Goal: Task Accomplishment & Management: Use online tool/utility

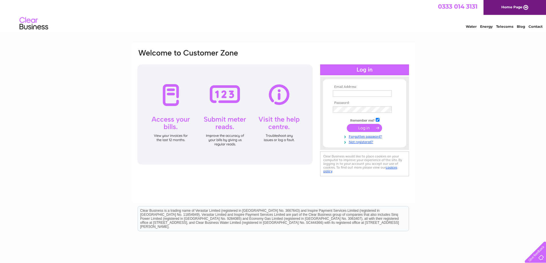
type input "[EMAIL_ADDRESS][DOMAIN_NAME]"
click at [363, 125] on input "submit" at bounding box center [364, 128] width 35 height 8
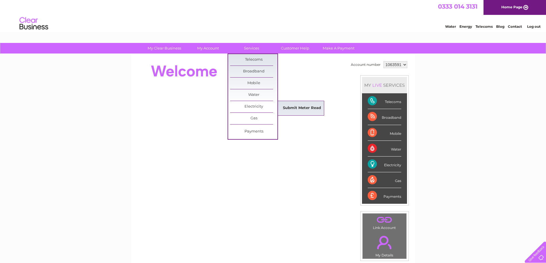
click at [301, 109] on link "Submit Meter Read" at bounding box center [301, 108] width 47 height 11
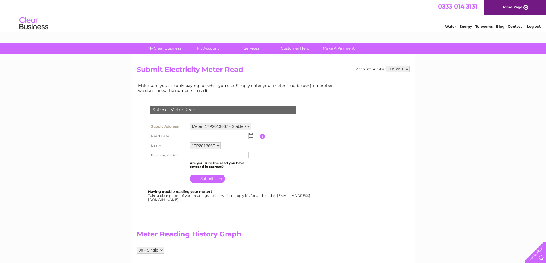
click at [247, 125] on select "Meter: 17P2013667 - Stable Flat, Coptfold Hall, Coptfold Hall Drive, Margaretti…" at bounding box center [221, 126] width 62 height 7
select select "130752"
click at [190, 123] on select "Meter: 17P2013667 - Stable Flat, Coptfold Hall, Coptfold Hall Drive, Margaretti…" at bounding box center [221, 126] width 62 height 7
click at [251, 136] on img at bounding box center [251, 135] width 4 height 5
click at [223, 159] on link "1" at bounding box center [222, 160] width 9 height 6
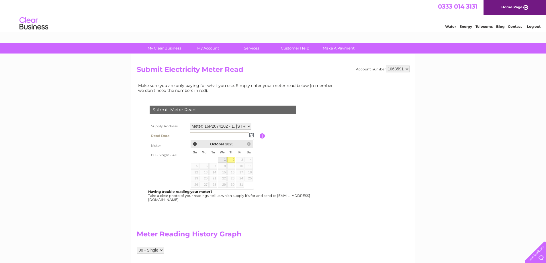
type input "2025/10/01"
click at [195, 154] on input "text" at bounding box center [219, 155] width 59 height 6
type input "3764"
click at [213, 178] on input "submit" at bounding box center [207, 179] width 35 height 8
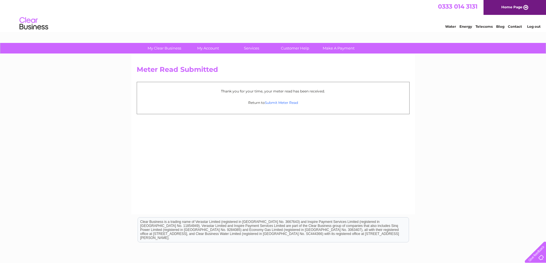
click at [279, 102] on link "Submit Meter Read" at bounding box center [281, 103] width 33 height 4
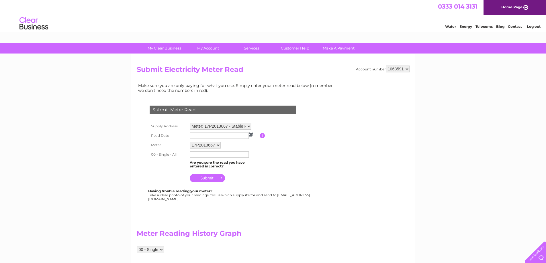
click at [247, 126] on select "Meter: 17P2013667 - Stable Flat, [GEOGRAPHIC_DATA], [GEOGRAPHIC_DATA], Ingatest…" at bounding box center [221, 126] width 62 height 7
click at [248, 126] on select "Meter: 17P2013667 - Stable Flat, [GEOGRAPHIC_DATA], [GEOGRAPHIC_DATA], Ingatest…" at bounding box center [221, 126] width 62 height 7
select select "145053"
click at [190, 123] on select "Meter: 17P2013667 - Stable Flat, [GEOGRAPHIC_DATA], [GEOGRAPHIC_DATA], Ingatest…" at bounding box center [221, 126] width 62 height 7
click at [249, 133] on img at bounding box center [251, 135] width 4 height 5
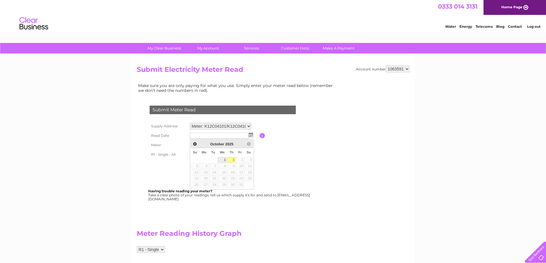
click at [223, 158] on link "1" at bounding box center [222, 160] width 9 height 6
type input "[DATE]"
click at [196, 154] on input "text" at bounding box center [219, 155] width 59 height 6
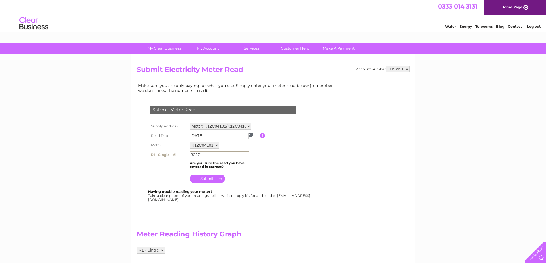
type input "32271"
click at [208, 178] on input "submit" at bounding box center [207, 178] width 35 height 8
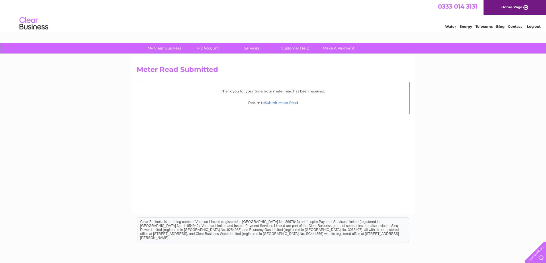
click at [289, 103] on link "Submit Meter Read" at bounding box center [281, 103] width 33 height 4
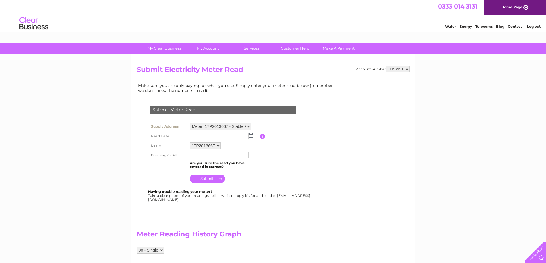
click at [249, 126] on select "Meter: 17P2013667 - Stable Flat, [GEOGRAPHIC_DATA], [GEOGRAPHIC_DATA], Ingatest…" at bounding box center [221, 126] width 62 height 7
select select "145055"
click at [190, 123] on select "Meter: 17P2013667 - Stable Flat, [GEOGRAPHIC_DATA], [GEOGRAPHIC_DATA], Ingatest…" at bounding box center [221, 126] width 62 height 7
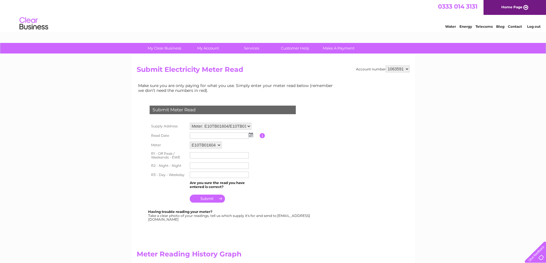
click at [250, 135] on img at bounding box center [251, 135] width 4 height 5
click at [225, 157] on link "1" at bounding box center [222, 160] width 9 height 6
type input "[DATE]"
click at [205, 155] on input "text" at bounding box center [219, 155] width 59 height 6
type input "10"
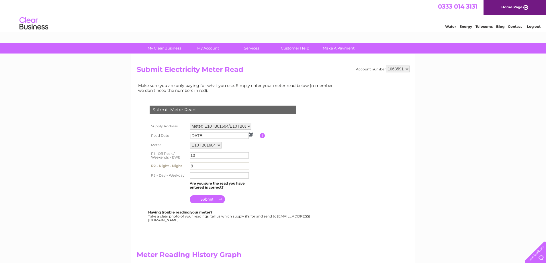
type input "9"
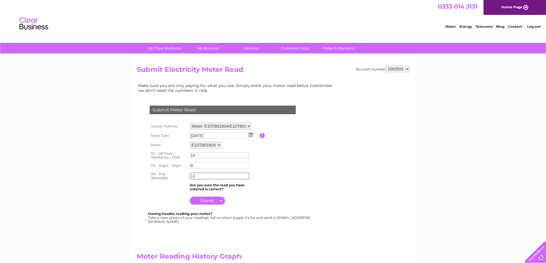
type input "11"
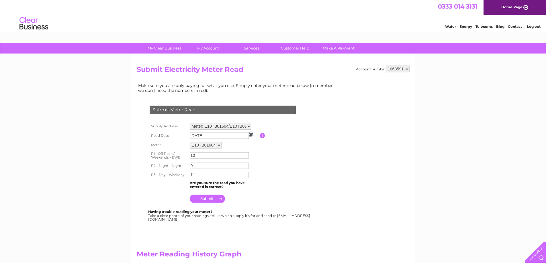
click at [213, 197] on input "submit" at bounding box center [207, 199] width 35 height 8
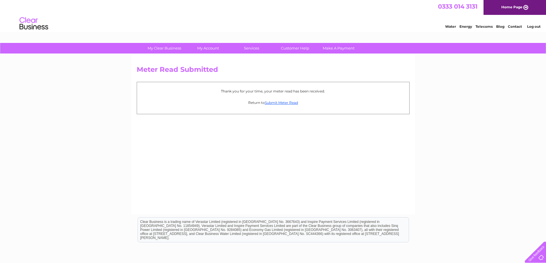
click at [530, 27] on link "Log out" at bounding box center [533, 26] width 13 height 4
